Goal: Task Accomplishment & Management: Manage account settings

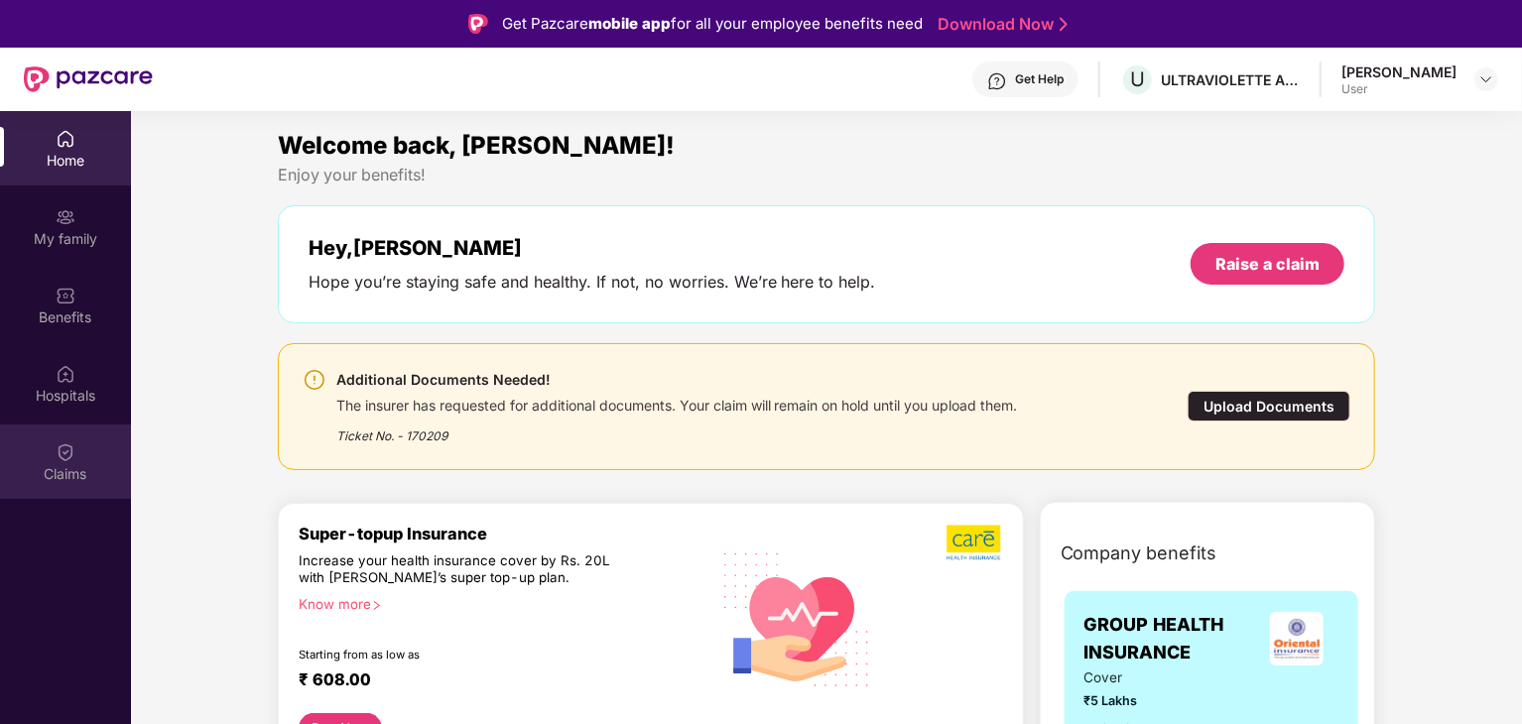
click at [75, 453] on div "Claims" at bounding box center [65, 462] width 131 height 74
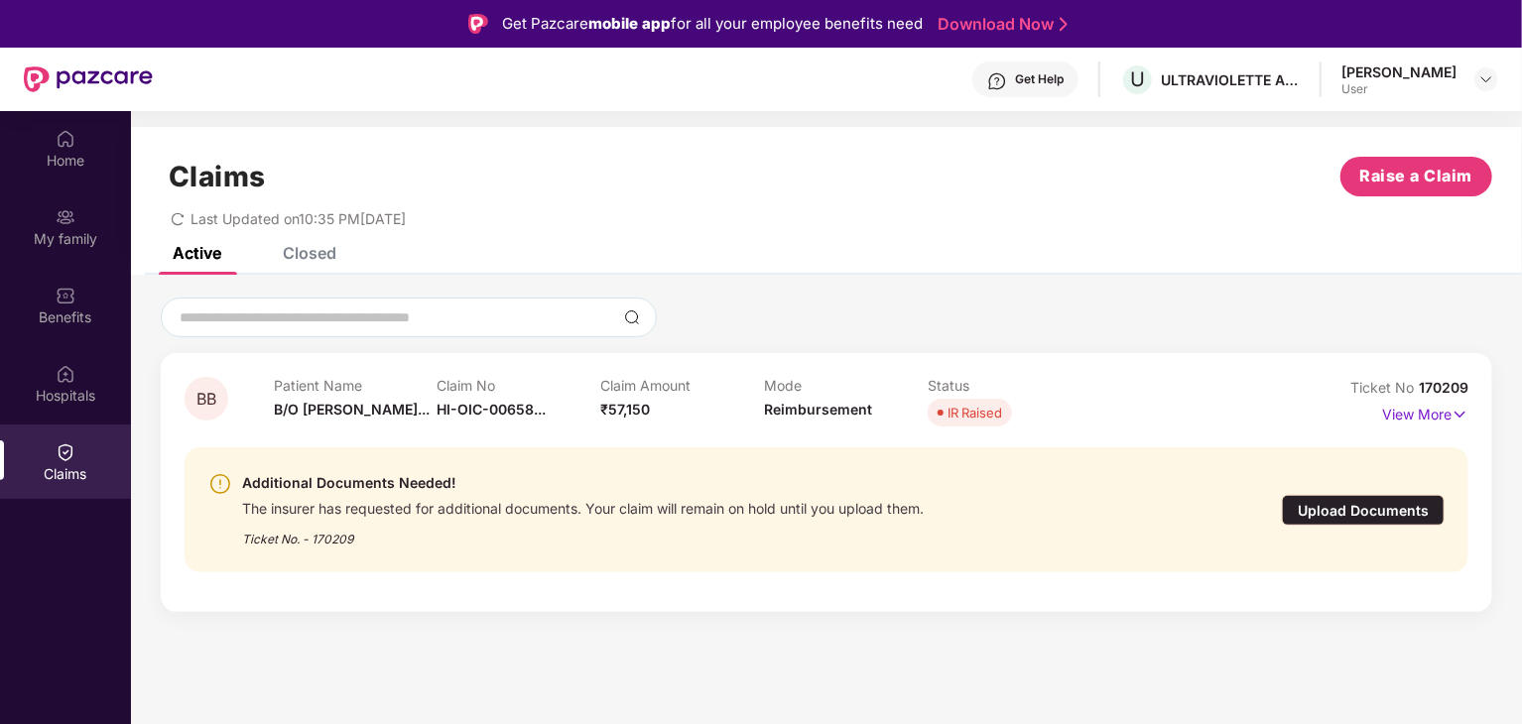
click at [794, 508] on div "The insurer has requested for additional documents. Your claim will remain on h…" at bounding box center [583, 506] width 682 height 23
click at [1377, 509] on div "Upload Documents" at bounding box center [1363, 510] width 163 height 31
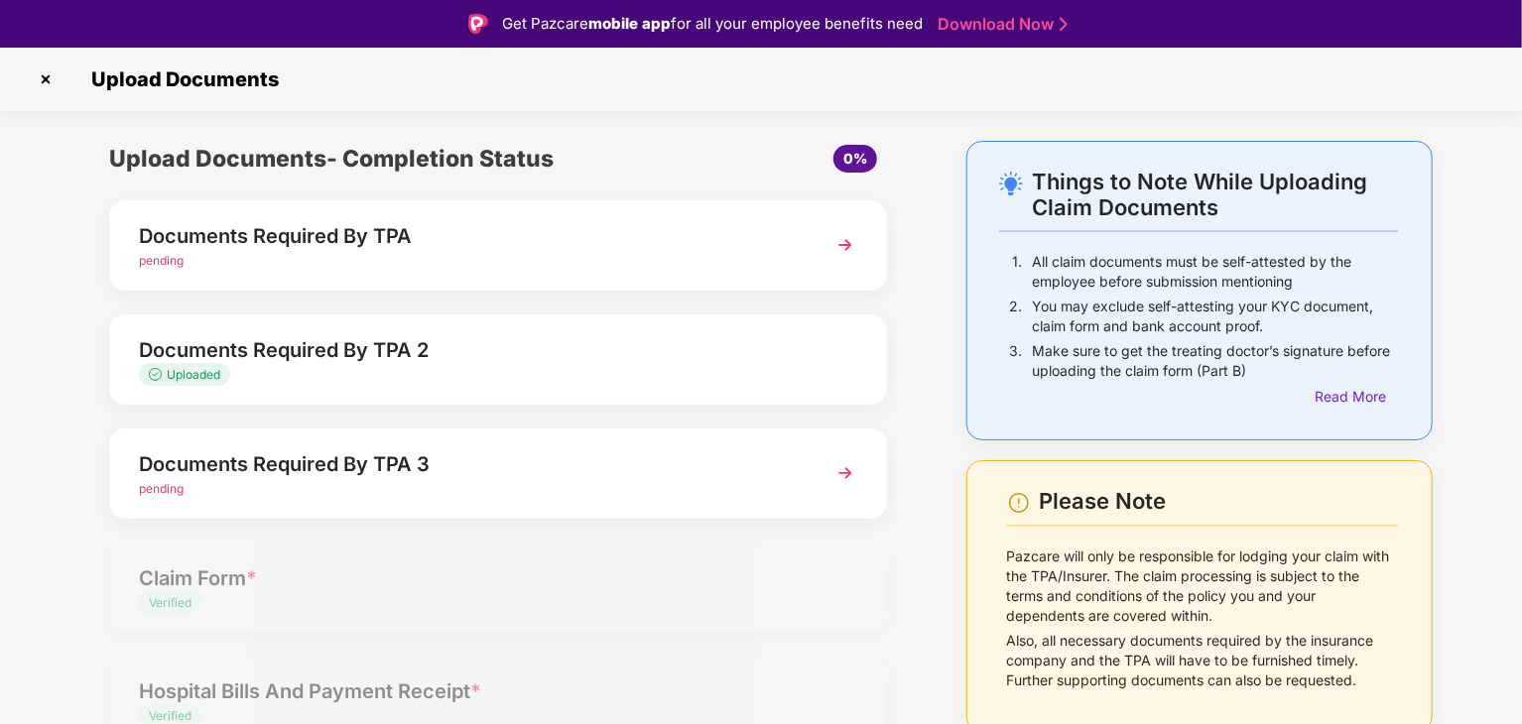
click at [37, 77] on img at bounding box center [46, 79] width 32 height 32
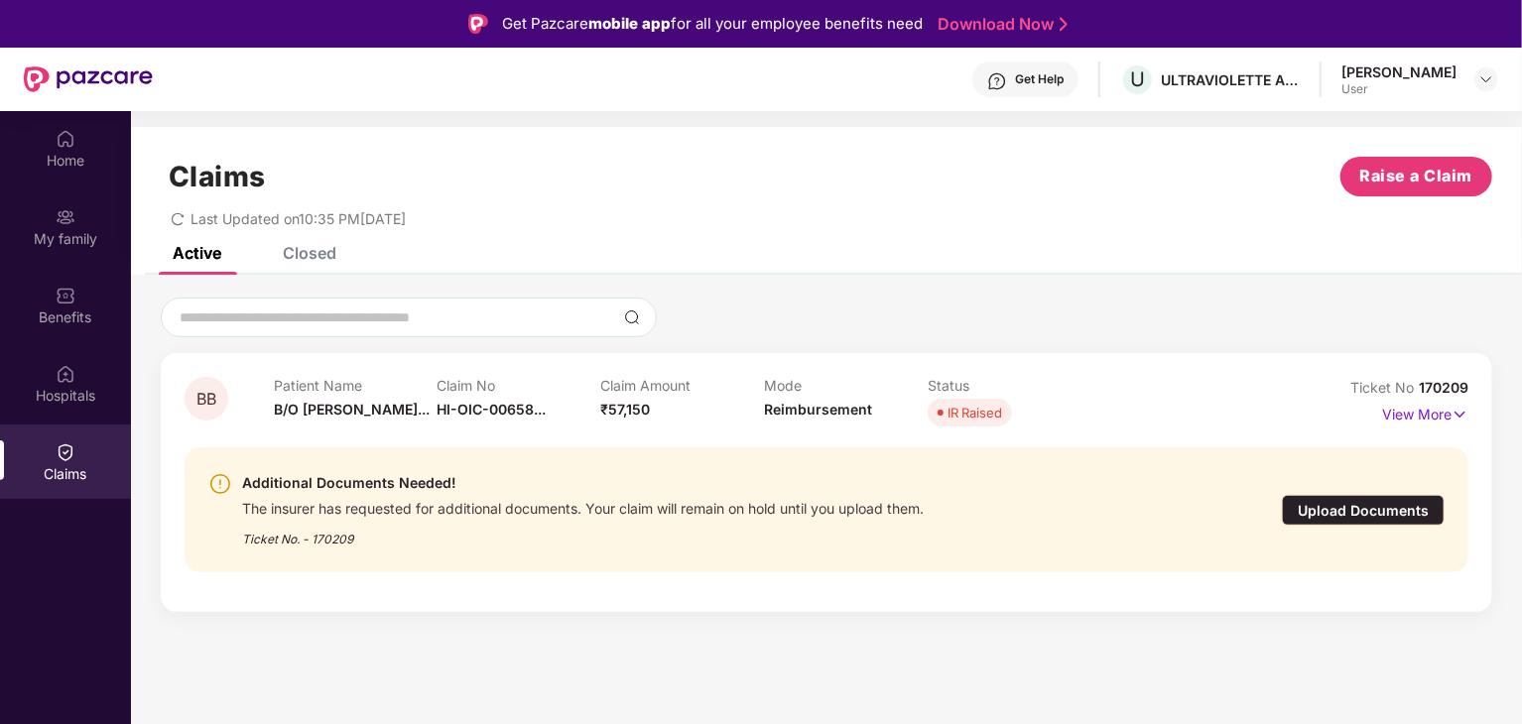
click at [667, 489] on div "Additional Documents Needed!" at bounding box center [583, 483] width 682 height 24
click at [1391, 415] on p "View More" at bounding box center [1425, 412] width 86 height 27
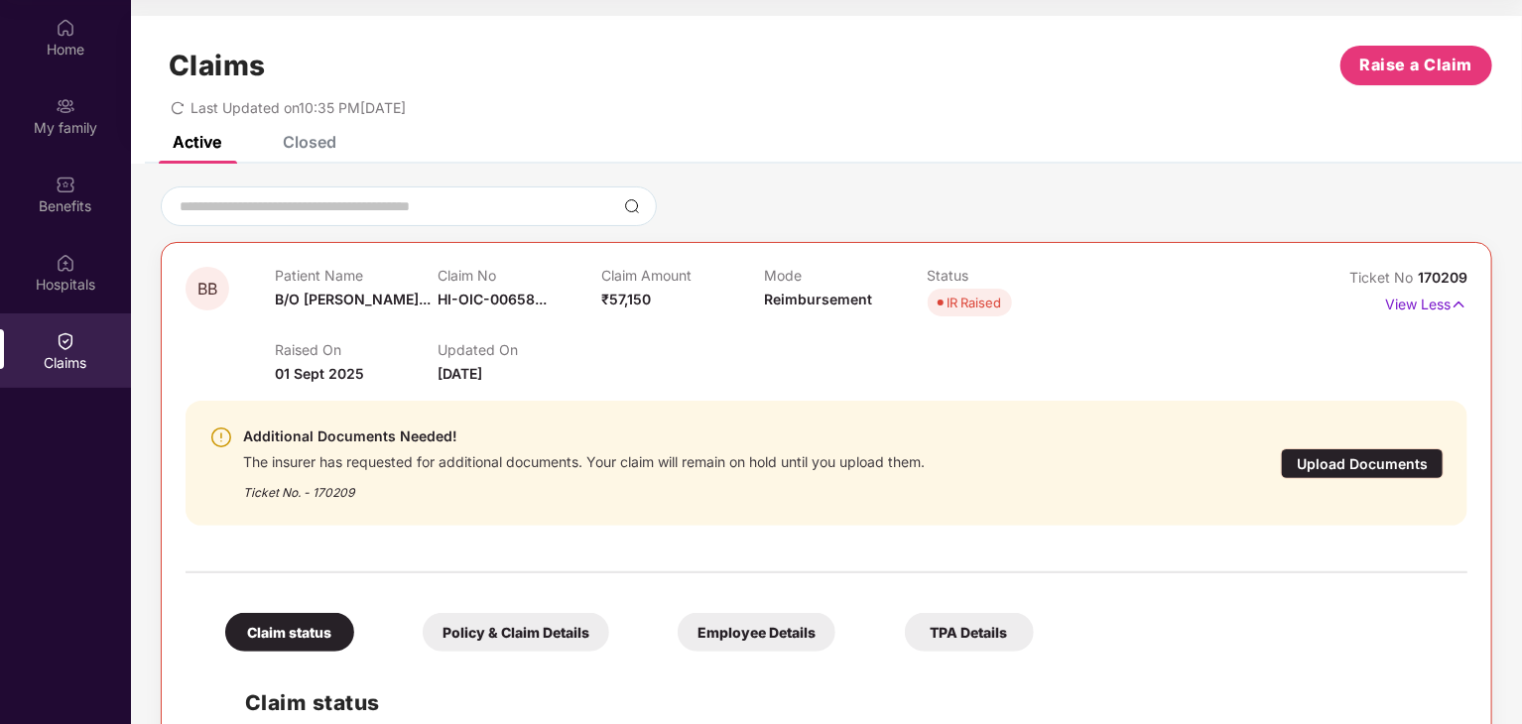
click at [313, 140] on div "Closed" at bounding box center [310, 142] width 54 height 20
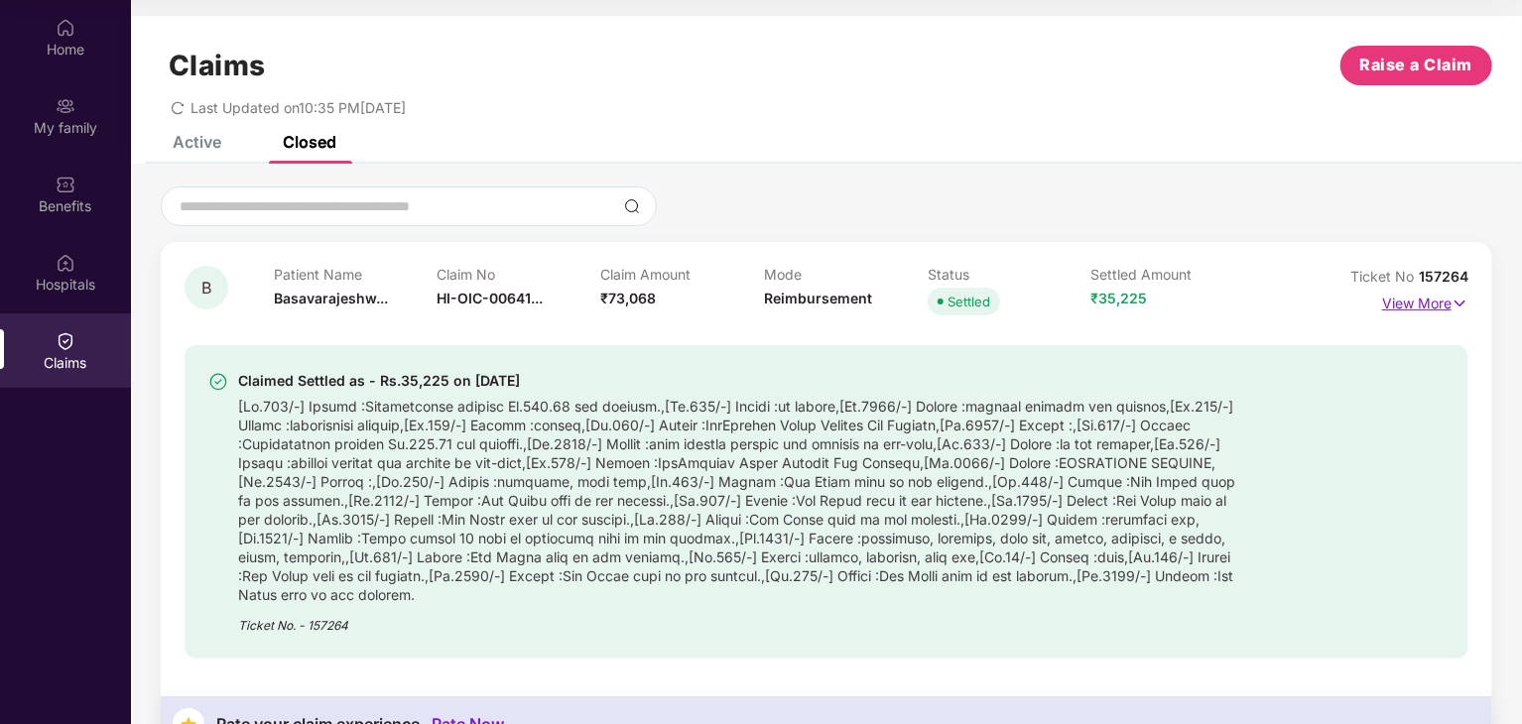
click at [1394, 306] on p "View More" at bounding box center [1425, 301] width 86 height 27
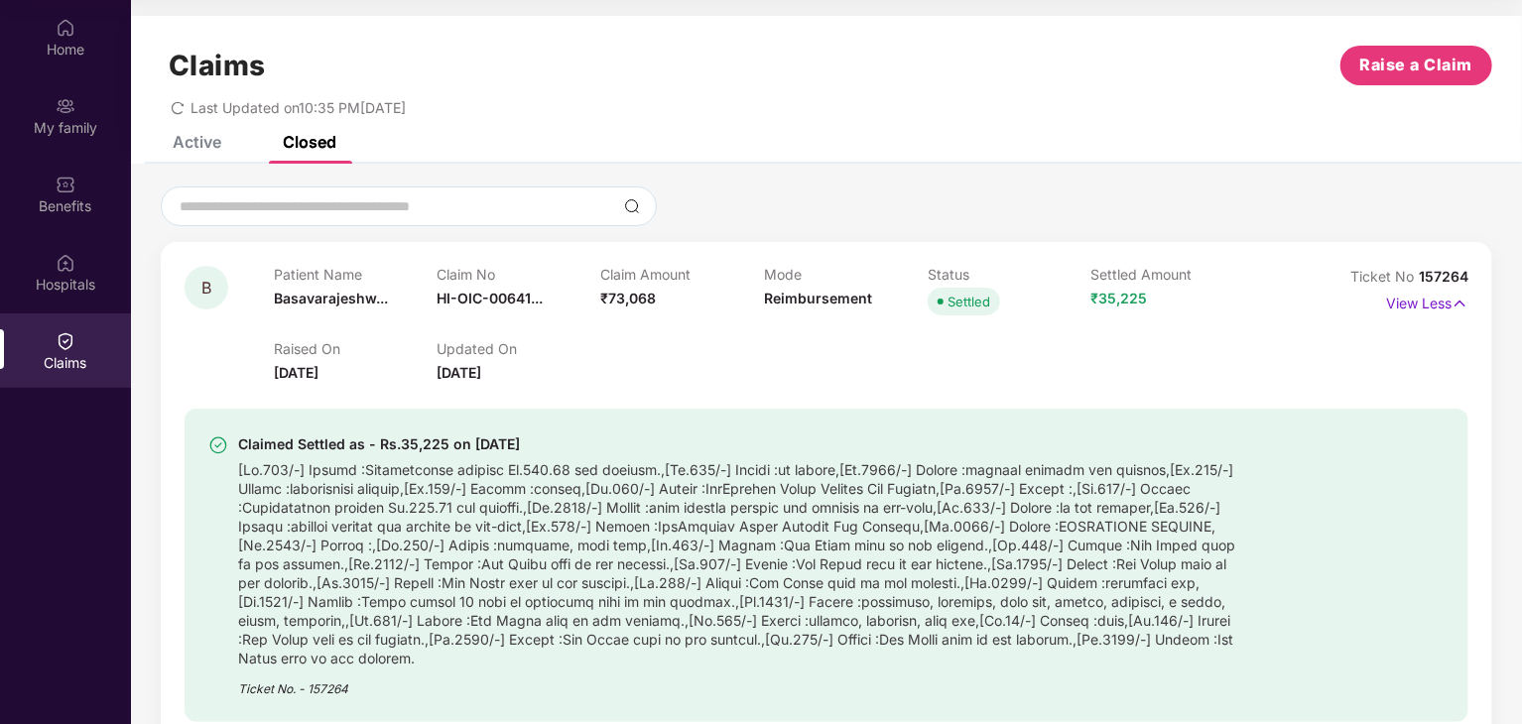
click at [206, 140] on div "Active" at bounding box center [197, 142] width 49 height 20
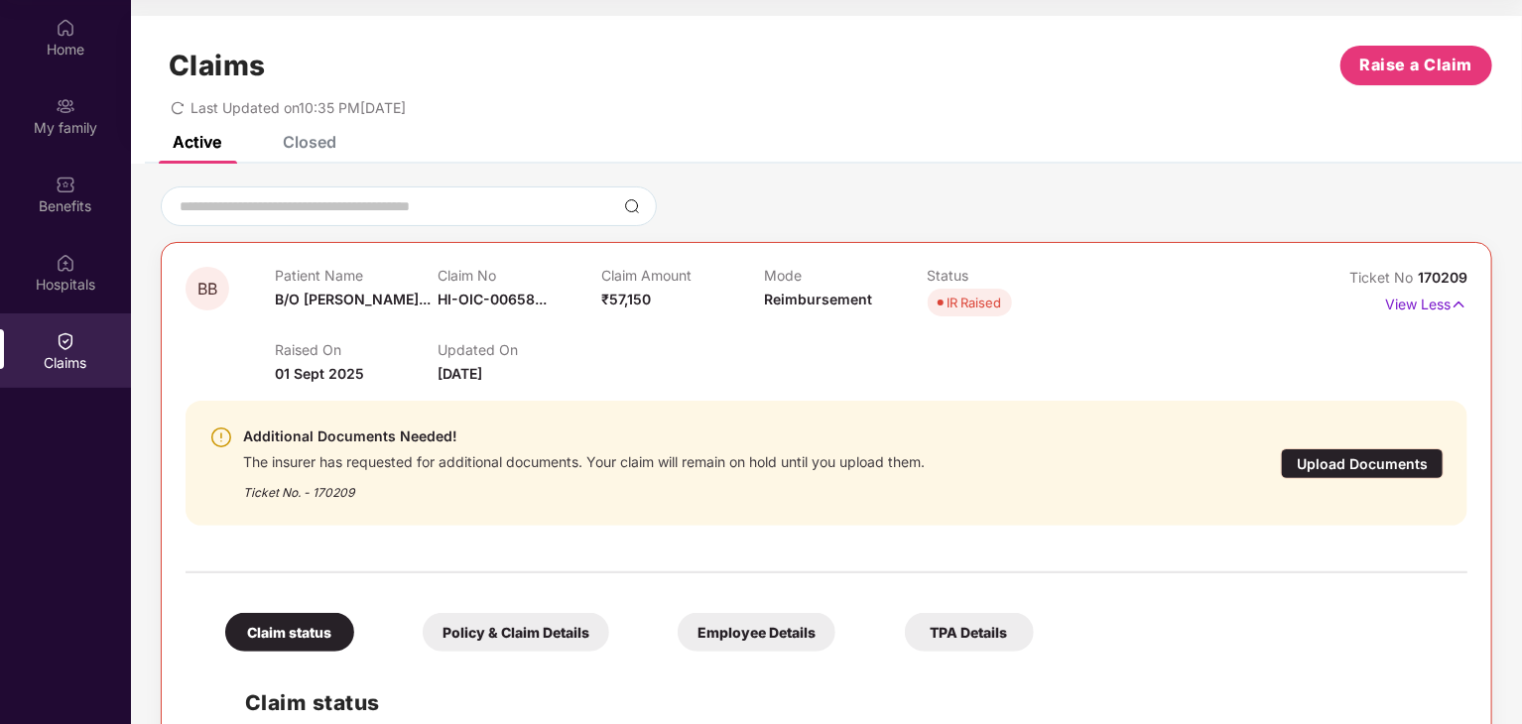
click at [1362, 460] on div "Upload Documents" at bounding box center [1362, 463] width 163 height 31
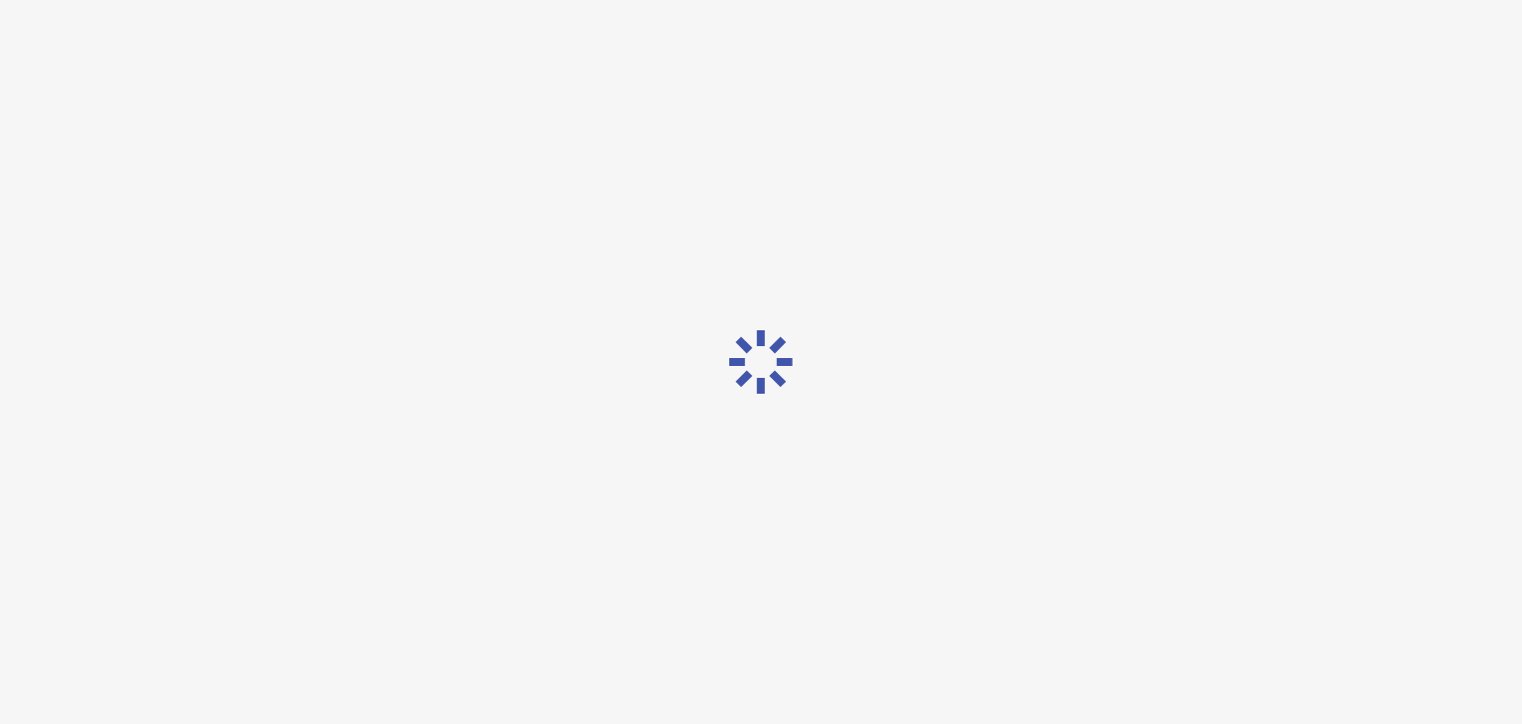
scroll to position [48, 0]
